Goal: Check status: Check status

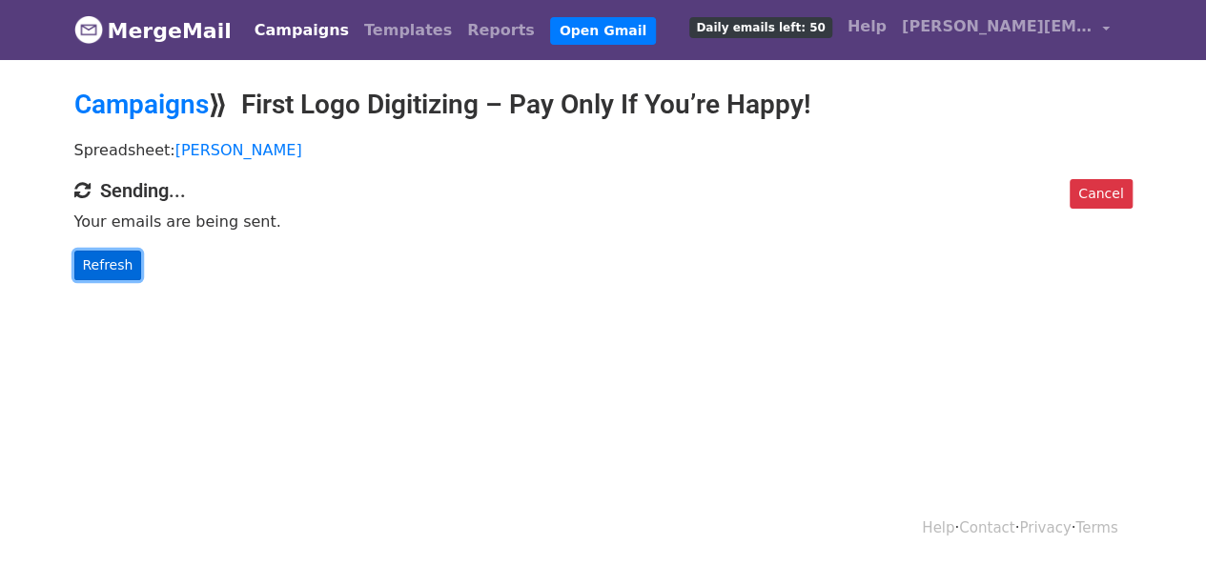
click at [110, 275] on link "Refresh" at bounding box center [108, 266] width 68 height 30
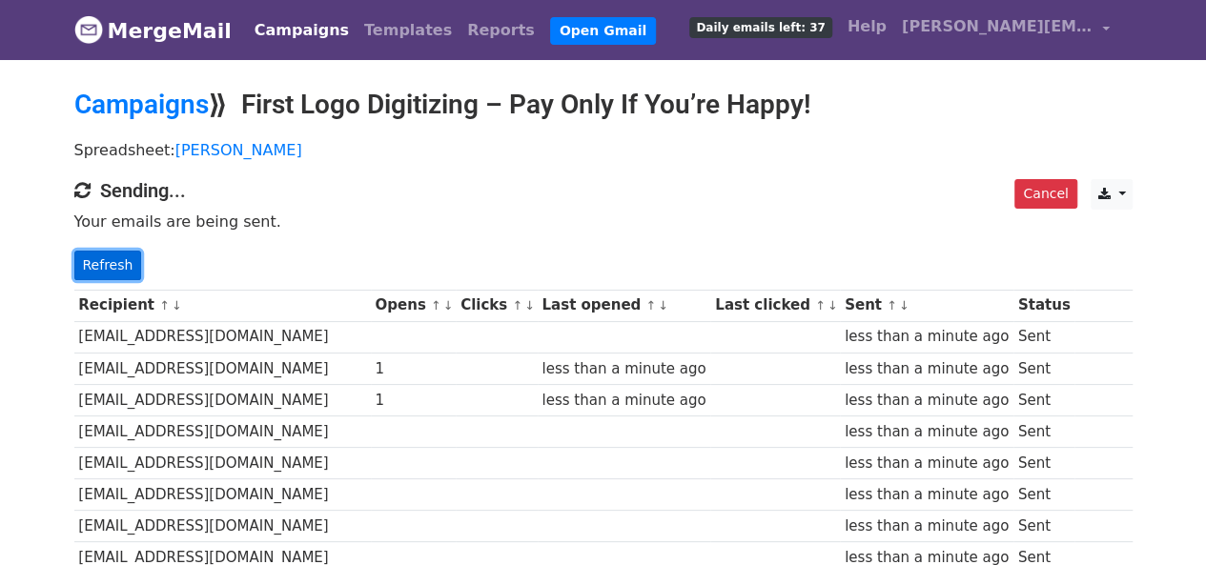
click at [109, 267] on link "Refresh" at bounding box center [108, 266] width 68 height 30
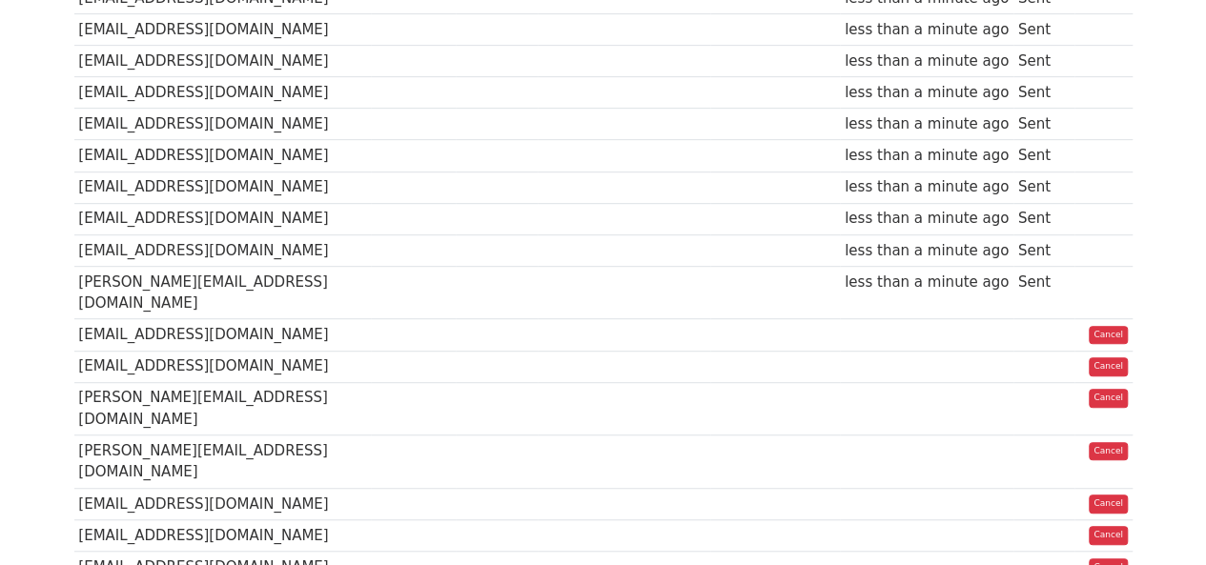
scroll to position [572, 0]
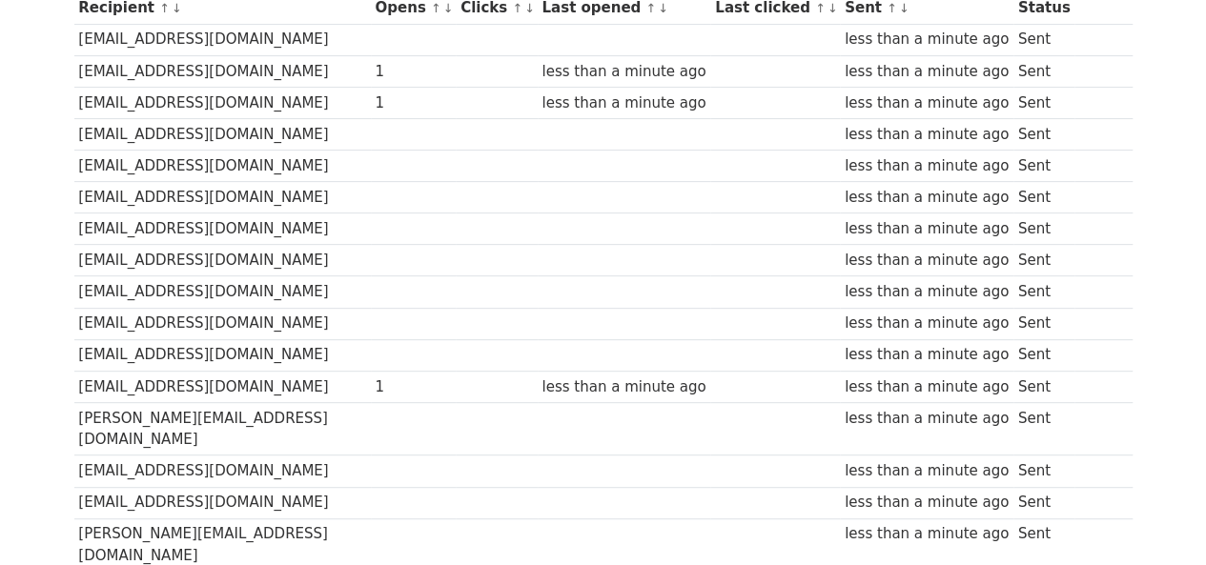
scroll to position [95, 0]
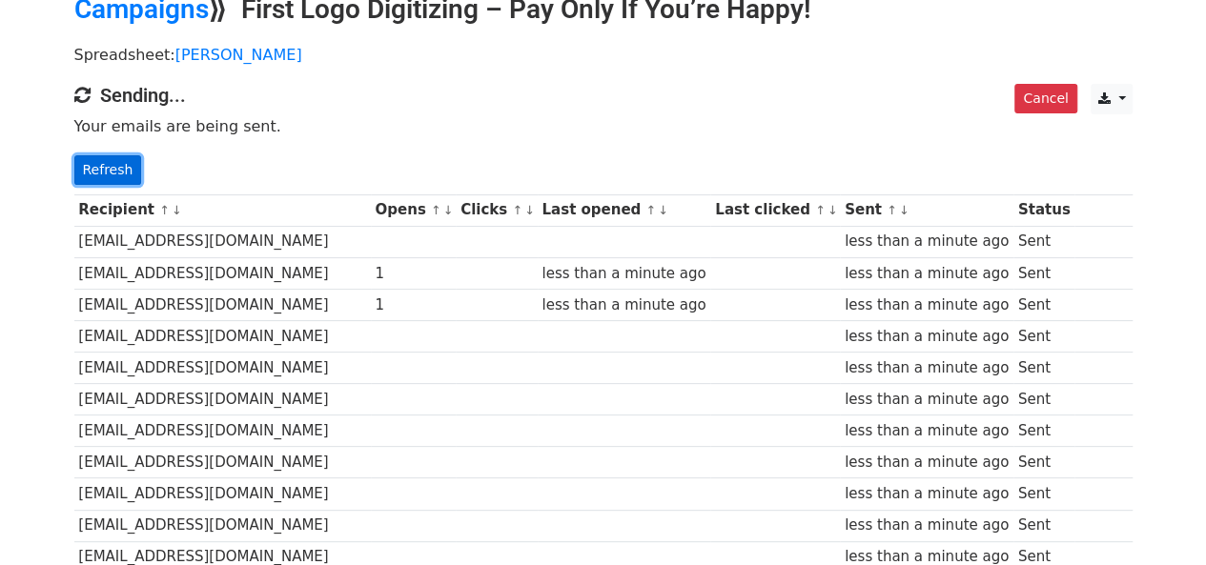
click at [116, 169] on link "Refresh" at bounding box center [108, 170] width 68 height 30
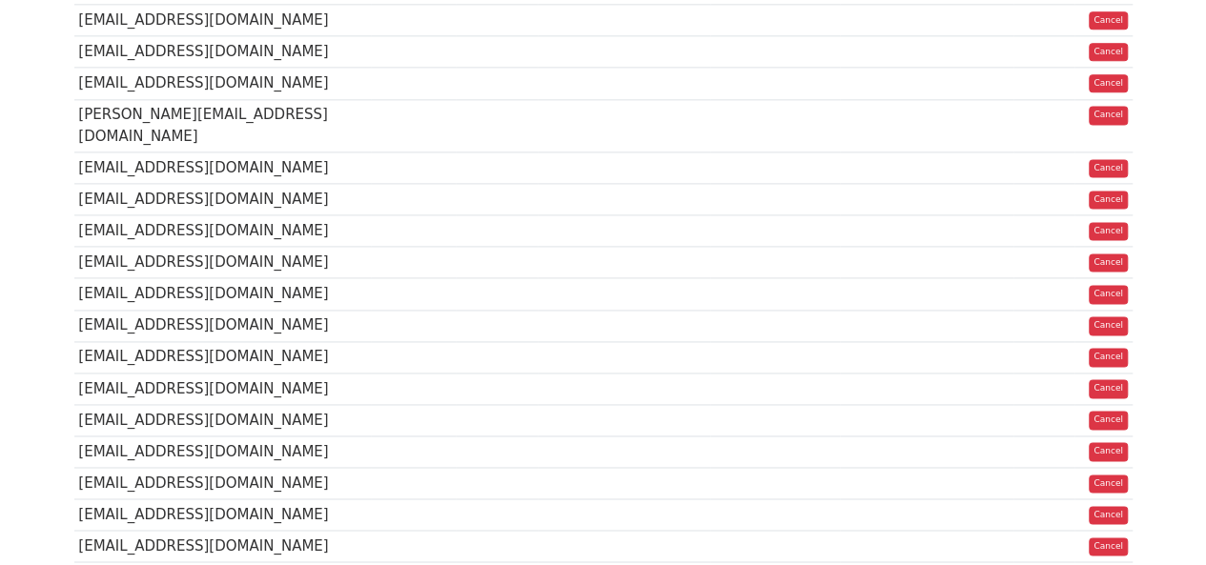
scroll to position [1334, 0]
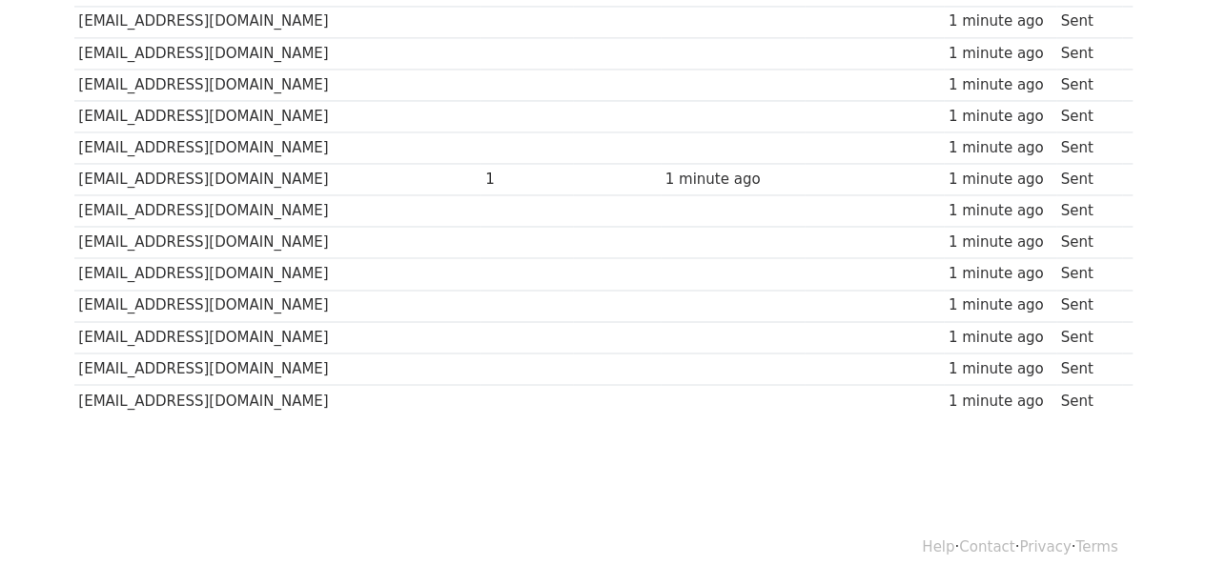
scroll to position [1384, 0]
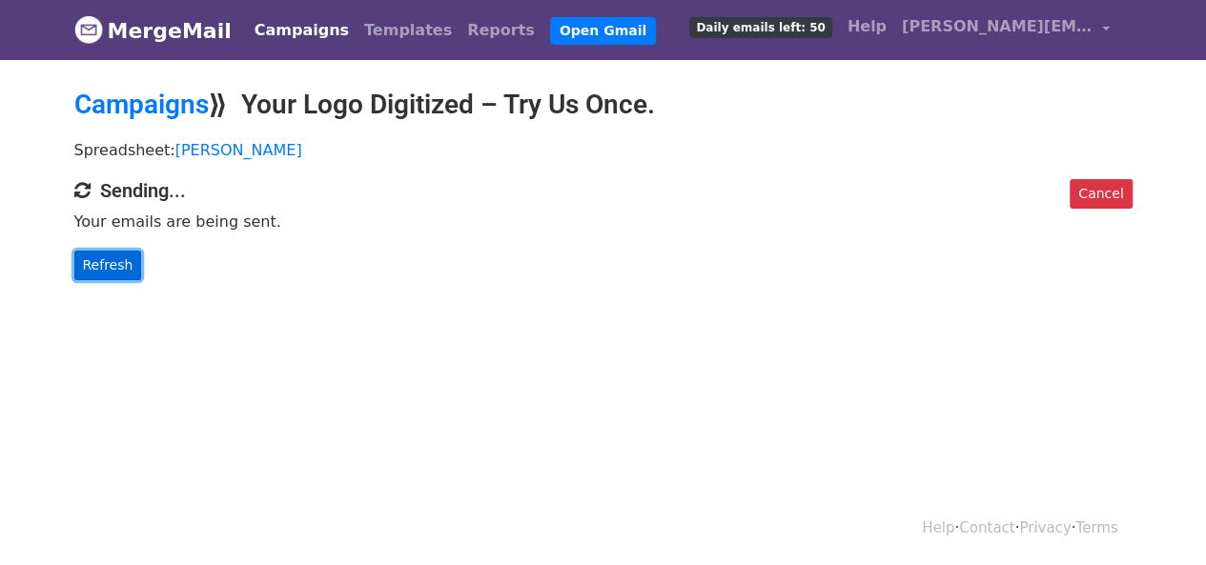
click at [120, 261] on link "Refresh" at bounding box center [108, 266] width 68 height 30
